Goal: Book appointment/travel/reservation

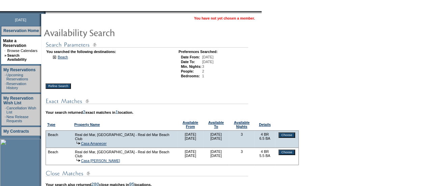
scroll to position [82, 0]
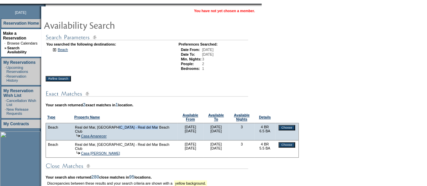
drag, startPoint x: 165, startPoint y: 129, endPoint x: 119, endPoint y: 130, distance: 45.5
click at [119, 130] on td "Real del Mar, [GEOGRAPHIC_DATA] - Real del Mar Beach Club" at bounding box center [125, 129] width 101 height 9
copy td "Real del Mar Beach Club"
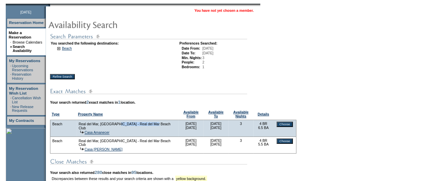
scroll to position [0, 0]
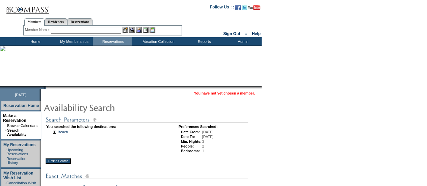
click at [78, 29] on input "text" at bounding box center [86, 30] width 70 height 7
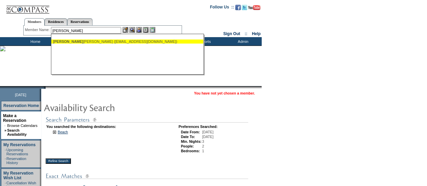
click at [79, 43] on ul "[PERSON_NAME], [PERSON_NAME] ([EMAIL_ADDRESS][DOMAIN_NAME])" at bounding box center [127, 41] width 152 height 7
click at [111, 43] on ul "[PERSON_NAME], [PERSON_NAME] ([EMAIL_ADDRESS][DOMAIN_NAME])" at bounding box center [127, 41] width 152 height 7
click at [108, 41] on div "[PERSON_NAME], [PERSON_NAME] ([EMAIL_ADDRESS][DOMAIN_NAME])" at bounding box center [127, 41] width 148 height 4
type input "[PERSON_NAME] ([EMAIL_ADDRESS][DOMAIN_NAME])"
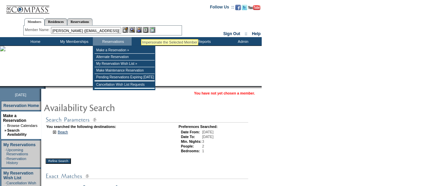
click at [141, 30] on img at bounding box center [139, 30] width 6 height 6
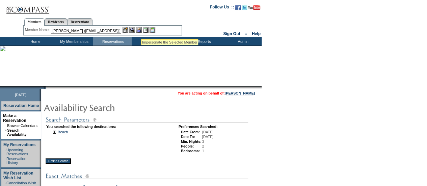
click at [133, 30] on img at bounding box center [132, 30] width 6 height 6
